Goal: Navigation & Orientation: Find specific page/section

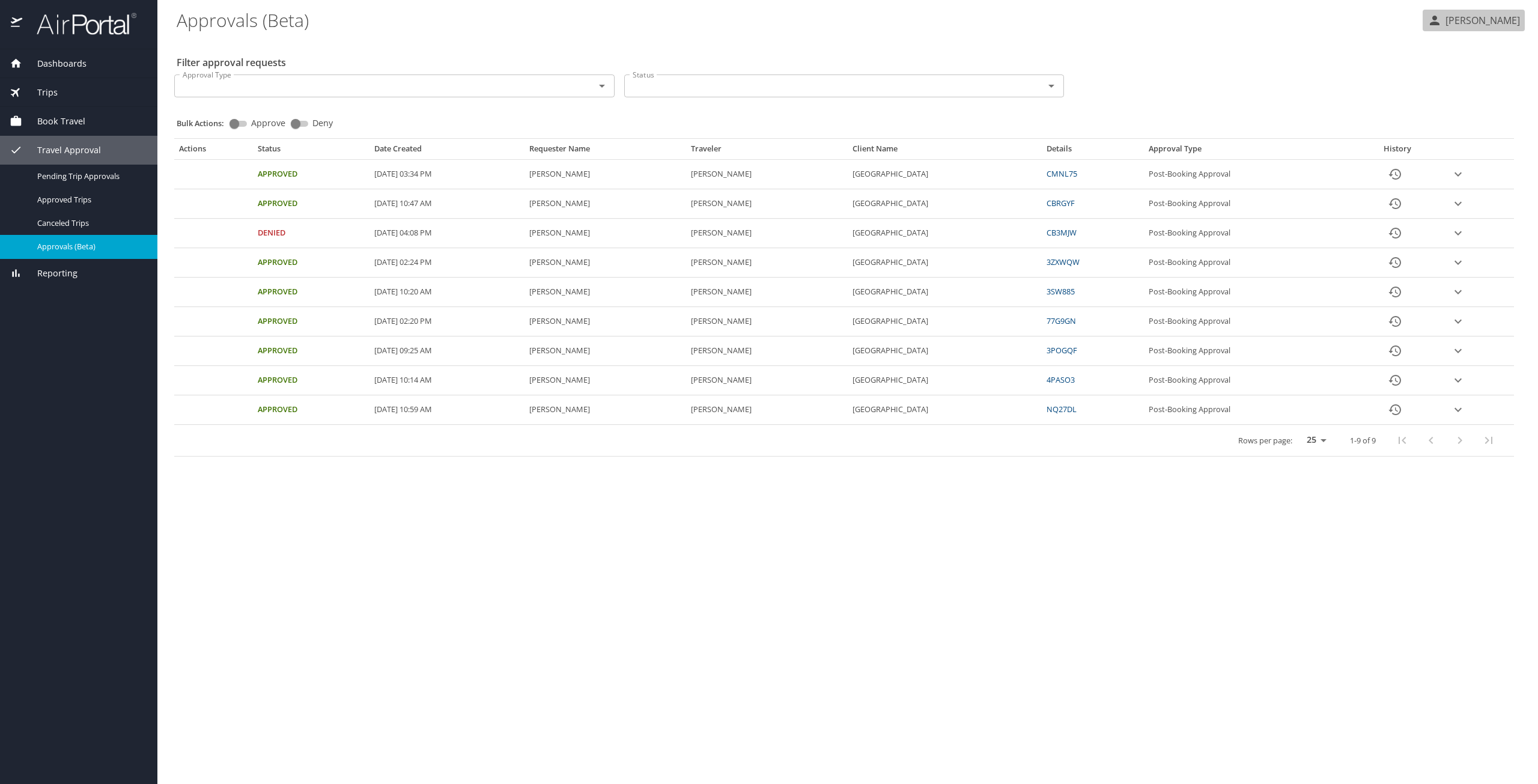
click at [1494, 19] on p "[PERSON_NAME]" at bounding box center [1481, 21] width 78 height 15
click at [1459, 71] on li "Travel agency contacts" at bounding box center [1470, 68] width 123 height 21
click at [1497, 21] on p "Tasha Heard" at bounding box center [1481, 21] width 78 height 15
click at [1434, 138] on li "Sign out" at bounding box center [1470, 134] width 123 height 21
